Goal: Information Seeking & Learning: Learn about a topic

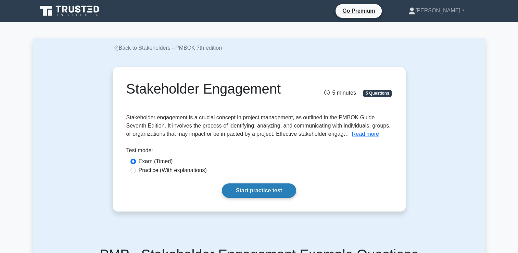
click at [242, 189] on link "Start practice test" at bounding box center [259, 190] width 74 height 14
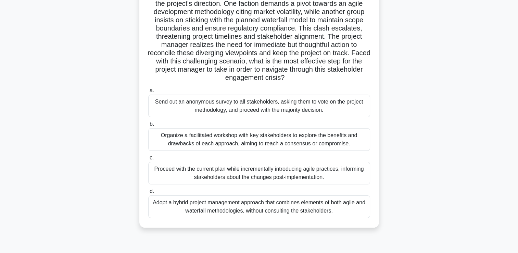
scroll to position [82, 0]
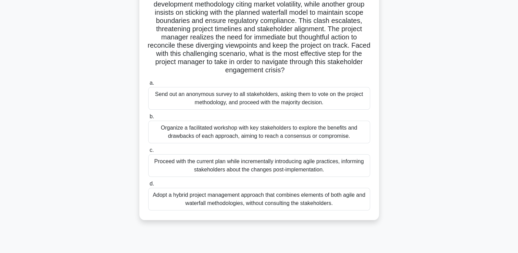
click at [204, 132] on div "Organize a facilitated workshop with key stakeholders to explore the benefits a…" at bounding box center [259, 131] width 222 height 23
click at [148, 119] on input "b. Organize a facilitated workshop with key stakeholders to explore the benefit…" at bounding box center [148, 116] width 0 height 4
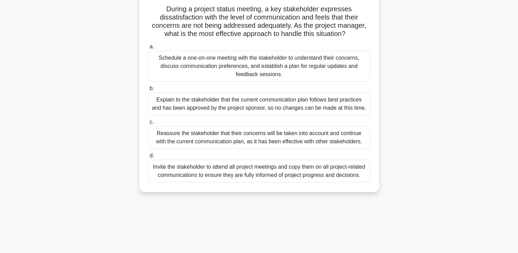
scroll to position [0, 0]
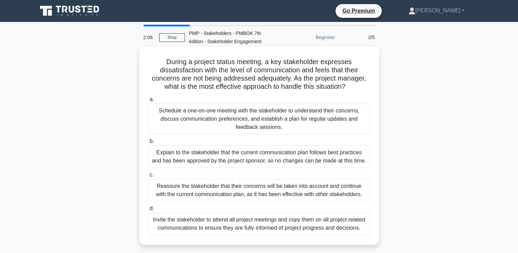
click at [227, 117] on div "Schedule a one-on-one meeting with the stakeholder to understand their concerns…" at bounding box center [259, 118] width 222 height 31
click at [148, 102] on input "a. Schedule a one-on-one meeting with the stakeholder to understand their conce…" at bounding box center [148, 99] width 0 height 4
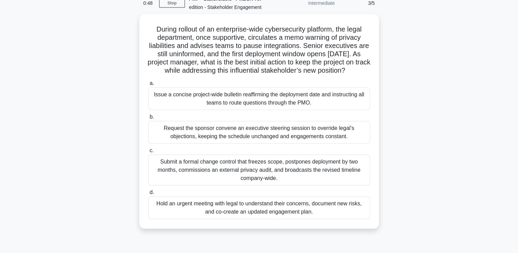
scroll to position [41, 0]
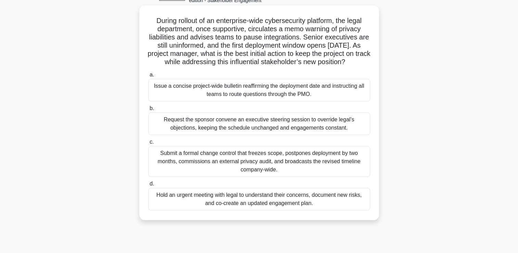
click at [209, 99] on div "Issue a concise project-wide bulletin reaffirming the deployment date and instr…" at bounding box center [259, 90] width 222 height 23
click at [148, 77] on input "a. Issue a concise project-wide bulletin reaffirming the deployment date and in…" at bounding box center [148, 75] width 0 height 4
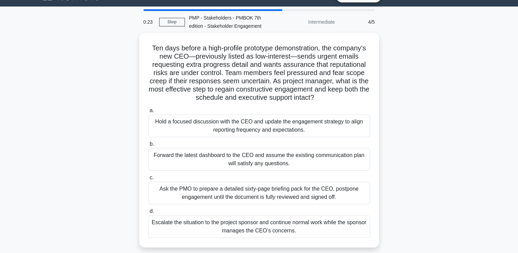
scroll to position [0, 0]
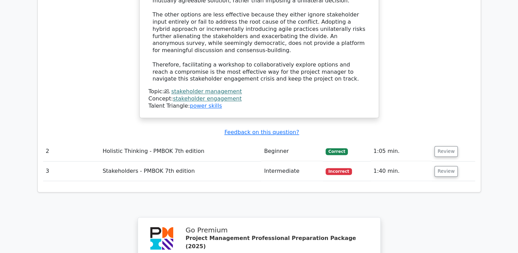
scroll to position [929, 0]
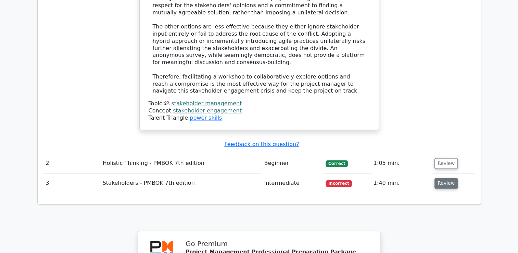
click at [440, 178] on button "Review" at bounding box center [445, 183] width 23 height 11
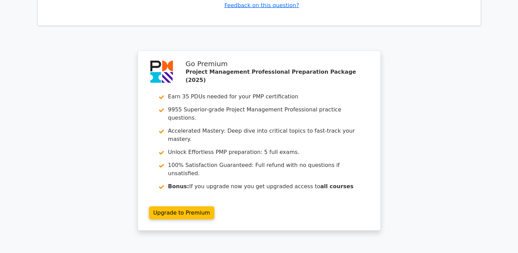
scroll to position [1570, 0]
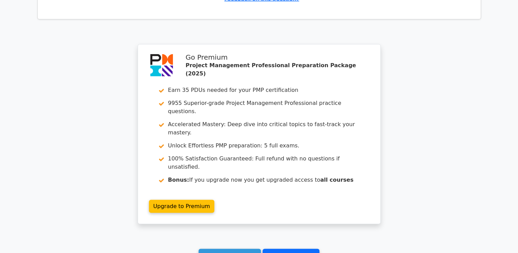
click at [281, 248] on link "Go to your profile" at bounding box center [290, 254] width 57 height 13
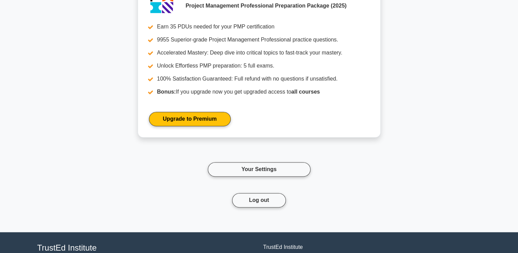
scroll to position [1023, 0]
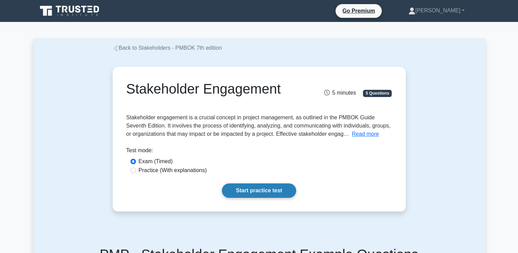
click at [257, 187] on link "Start practice test" at bounding box center [259, 190] width 74 height 14
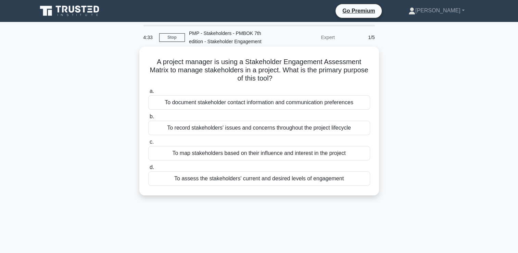
click at [195, 151] on div "To map stakeholders based on their influence and interest in the project" at bounding box center [259, 153] width 222 height 14
click at [148, 144] on input "c. To map stakeholders based on their influence and interest in the project" at bounding box center [148, 142] width 0 height 4
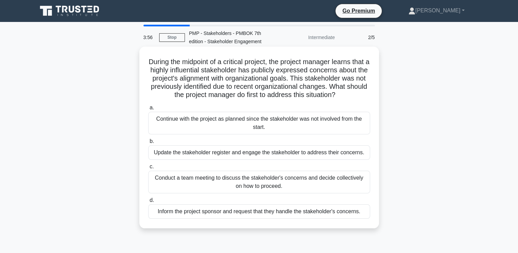
click at [222, 159] on div "Update the stakeholder register and engage the stakeholder to address their con…" at bounding box center [259, 152] width 222 height 14
click at [148, 143] on input "b. Update the stakeholder register and engage the stakeholder to address their …" at bounding box center [148, 141] width 0 height 4
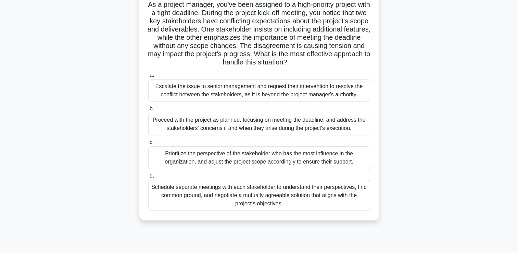
scroll to position [59, 0]
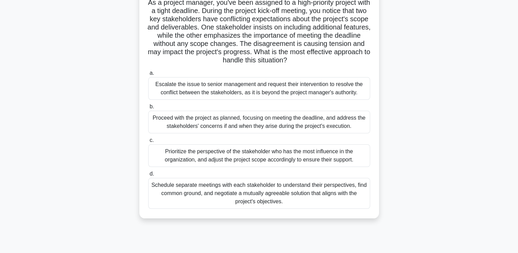
click at [249, 190] on div "Schedule separate meetings with each stakeholder to understand their perspectiv…" at bounding box center [259, 193] width 222 height 31
click at [148, 176] on input "d. Schedule separate meetings with each stakeholder to understand their perspec…" at bounding box center [148, 173] width 0 height 4
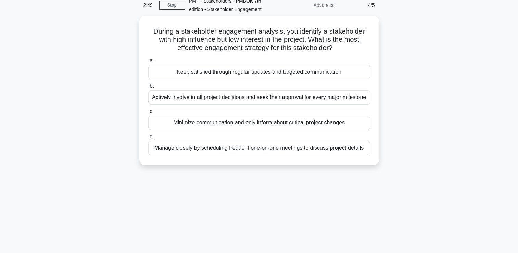
scroll to position [0, 0]
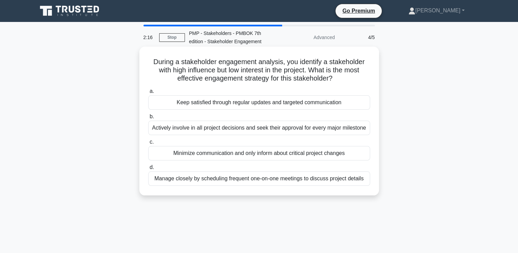
click at [204, 103] on div "Keep satisfied through regular updates and targeted communication" at bounding box center [259, 102] width 222 height 14
click at [148, 93] on input "a. Keep satisfied through regular updates and targeted communication" at bounding box center [148, 91] width 0 height 4
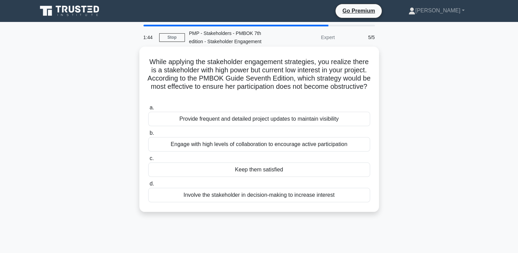
click at [261, 169] on div "Keep them satisfied" at bounding box center [259, 169] width 222 height 14
click at [148, 160] on input "c. Keep them satisfied" at bounding box center [148, 158] width 0 height 4
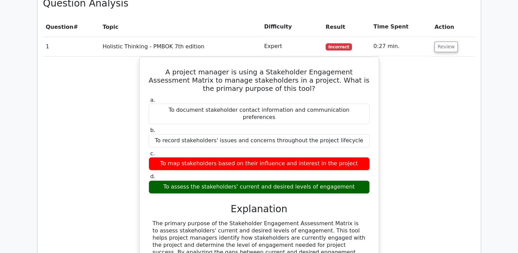
scroll to position [497, 0]
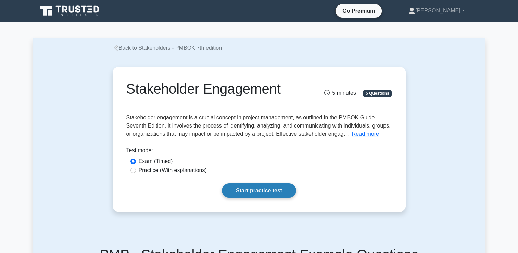
click at [256, 192] on link "Start practice test" at bounding box center [259, 190] width 74 height 14
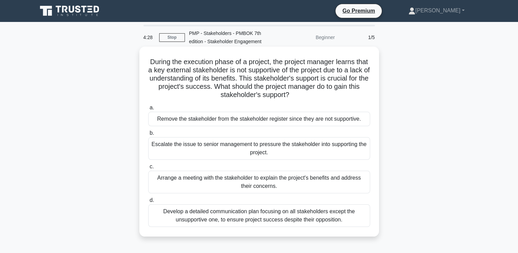
click at [256, 180] on div "Arrange a meeting with the stakeholder to explain the project's benefits and ad…" at bounding box center [259, 181] width 222 height 23
click at [148, 169] on input "c. Arrange a meeting with the stakeholder to explain the project's benefits and…" at bounding box center [148, 166] width 0 height 4
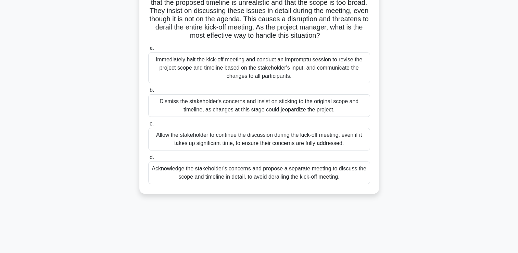
scroll to position [91, 0]
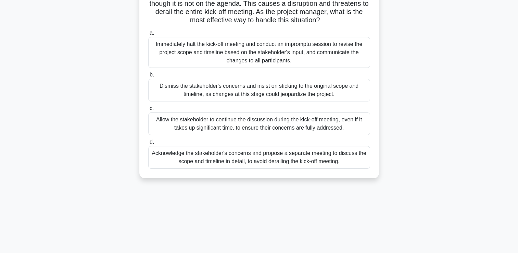
click at [209, 156] on div "Acknowledge the stakeholder's concerns and propose a separate meeting to discus…" at bounding box center [259, 157] width 222 height 23
click at [148, 144] on input "d. Acknowledge the stakeholder's concerns and propose a separate meeting to dis…" at bounding box center [148, 142] width 0 height 4
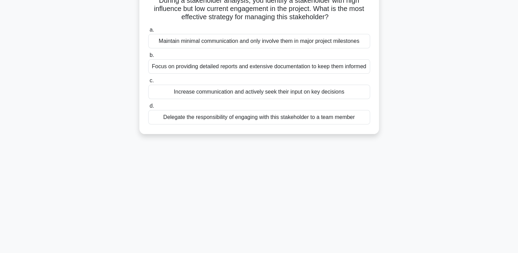
scroll to position [0, 0]
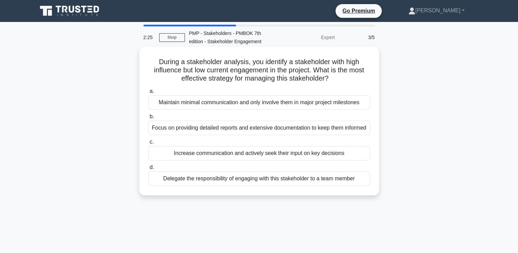
click at [210, 127] on div "Focus on providing detailed reports and extensive documentation to keep them in…" at bounding box center [259, 127] width 222 height 14
click at [148, 119] on input "b. Focus on providing detailed reports and extensive documentation to keep them…" at bounding box center [148, 116] width 0 height 4
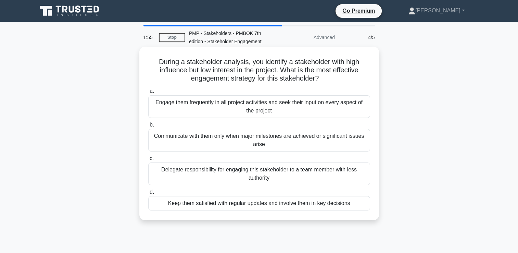
click at [257, 205] on div "Keep them satisfied with regular updates and involve them in key decisions" at bounding box center [259, 203] width 222 height 14
click at [148, 194] on input "d. Keep them satisfied with regular updates and involve them in key decisions" at bounding box center [148, 192] width 0 height 4
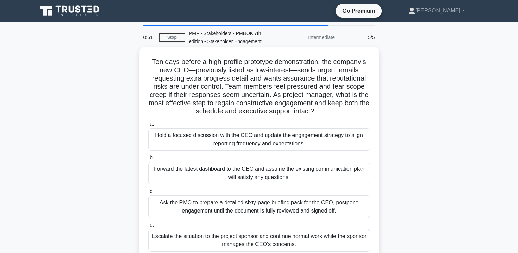
click at [210, 139] on div "Hold a focused discussion with the CEO and update the engagement strategy to al…" at bounding box center [259, 139] width 222 height 23
click at [148, 126] on input "a. Hold a focused discussion with the CEO and update the engagement strategy to…" at bounding box center [148, 124] width 0 height 4
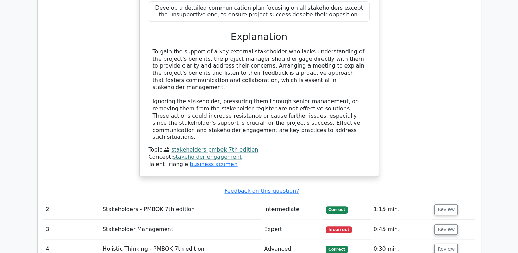
scroll to position [734, 0]
